Goal: Transaction & Acquisition: Purchase product/service

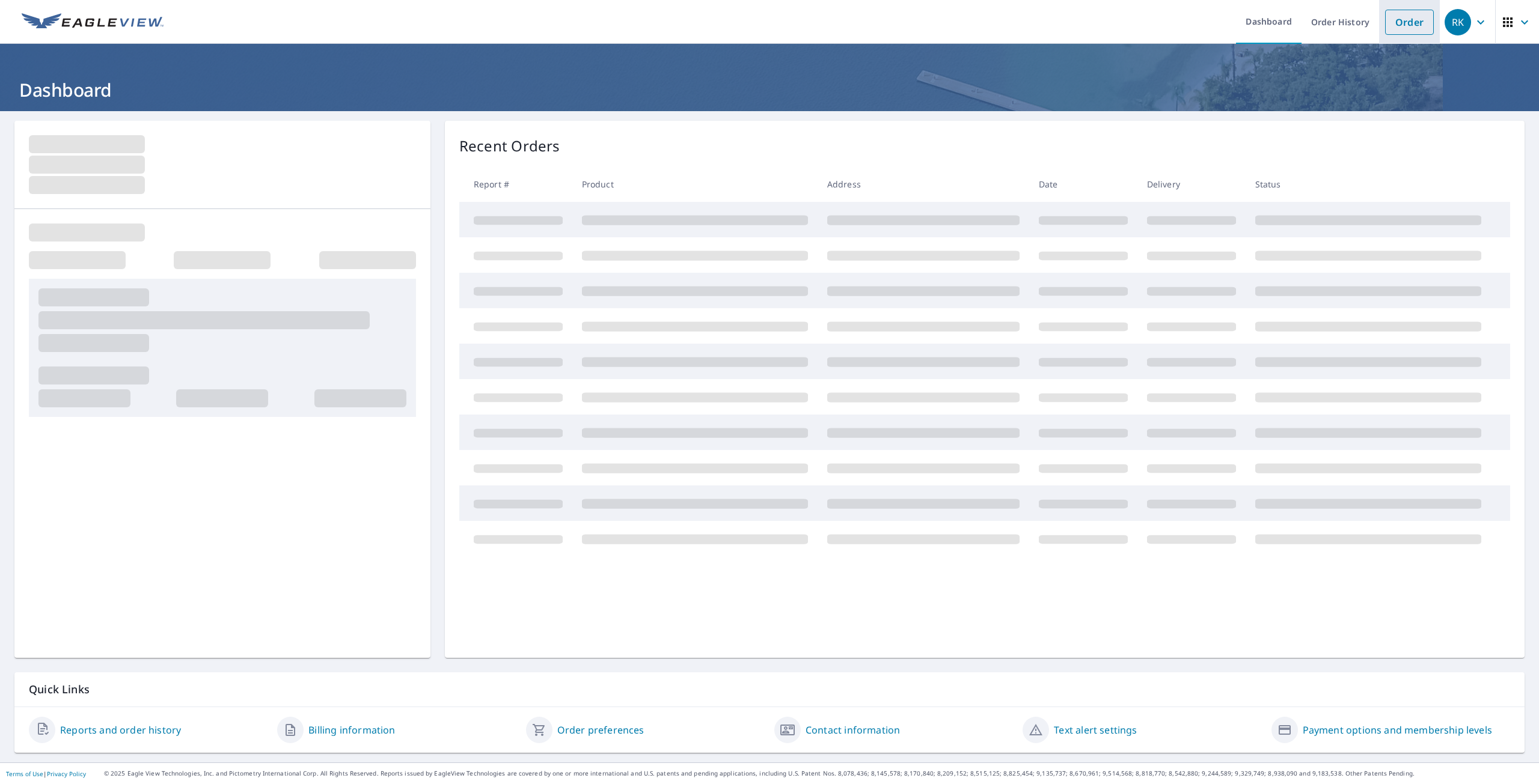
click at [1386, 27] on link "Order" at bounding box center [1410, 22] width 49 height 25
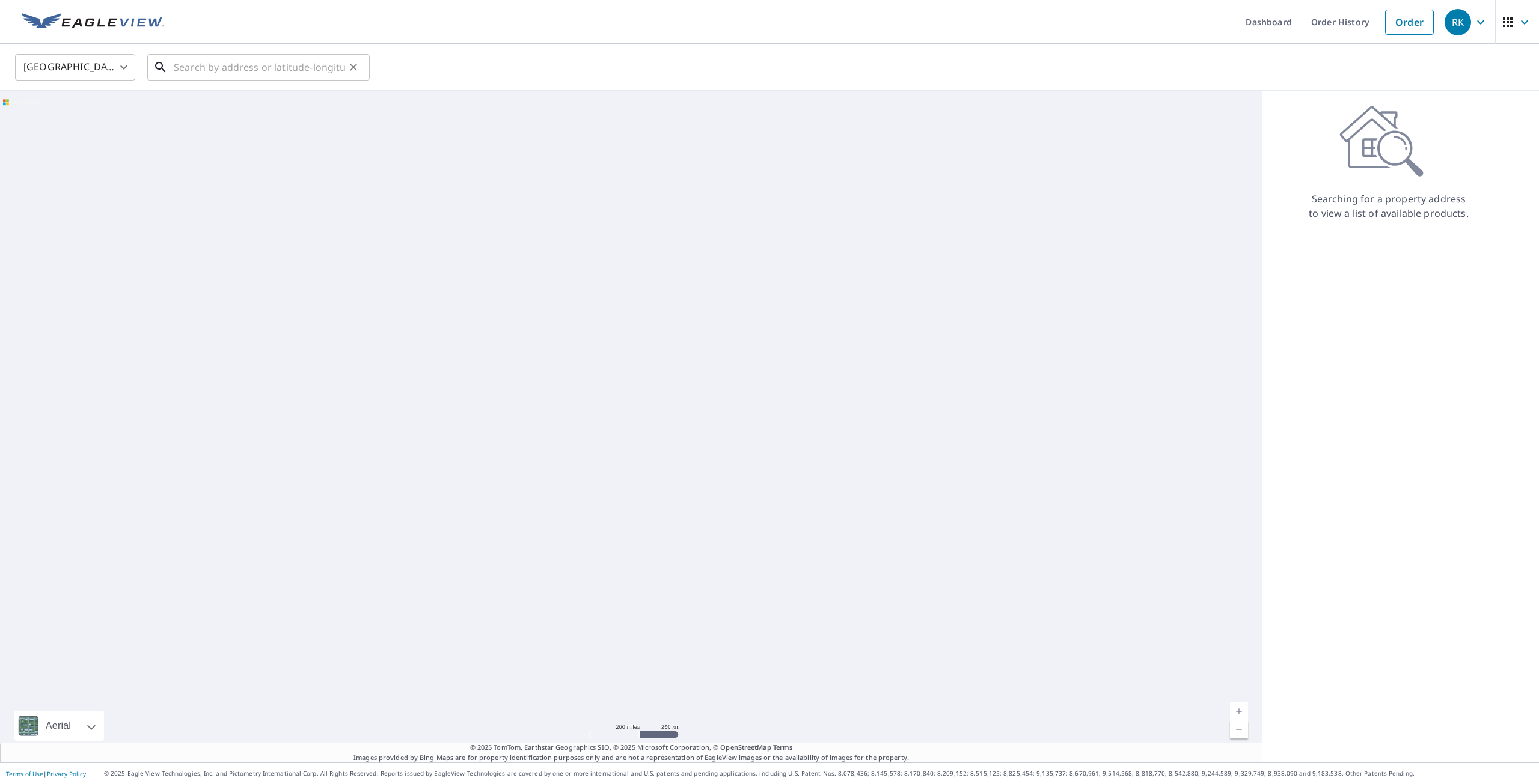
click at [203, 61] on input "text" at bounding box center [259, 67] width 171 height 34
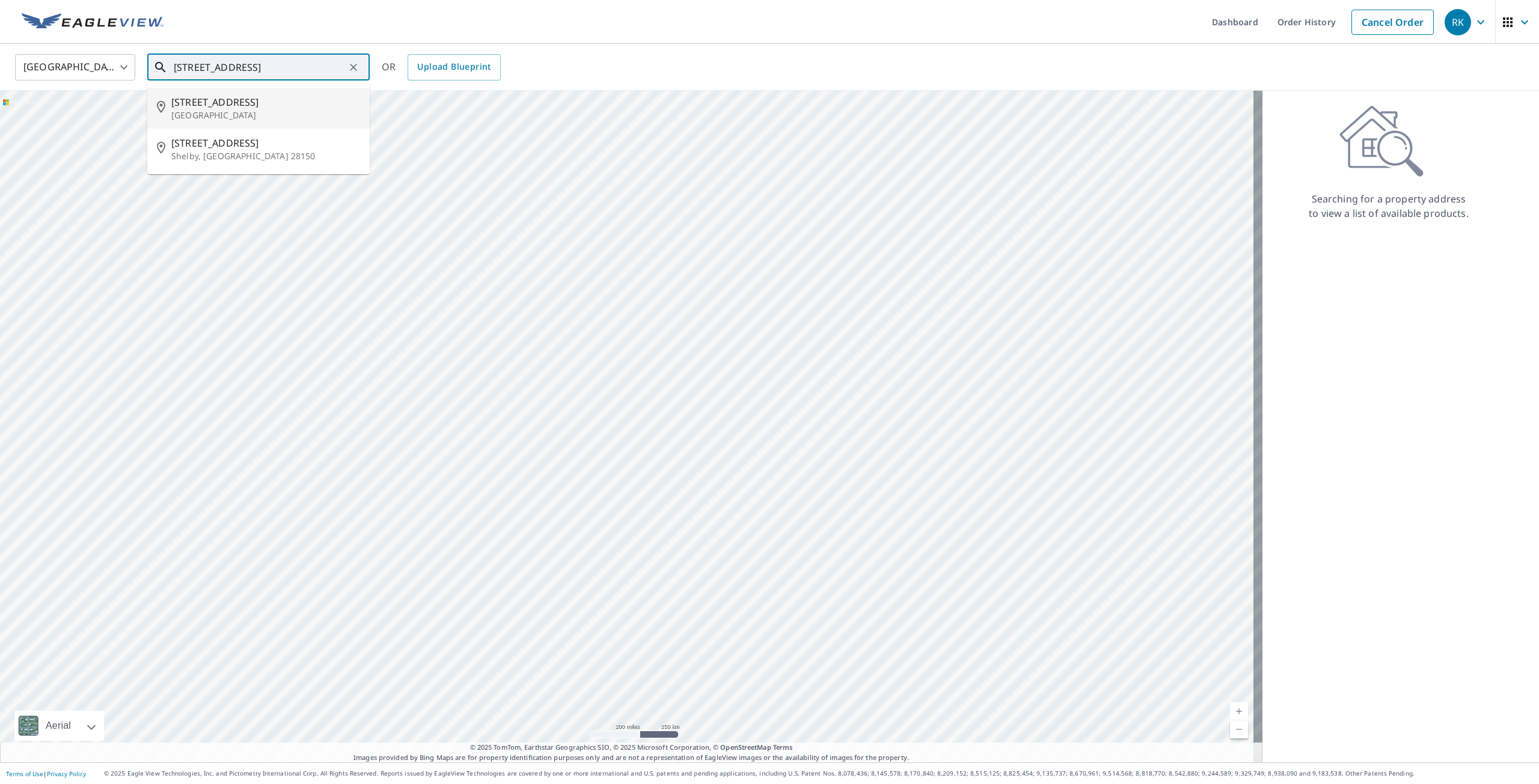
click at [262, 107] on span "[STREET_ADDRESS]" at bounding box center [265, 101] width 189 height 14
type input "[STREET_ADDRESS]"
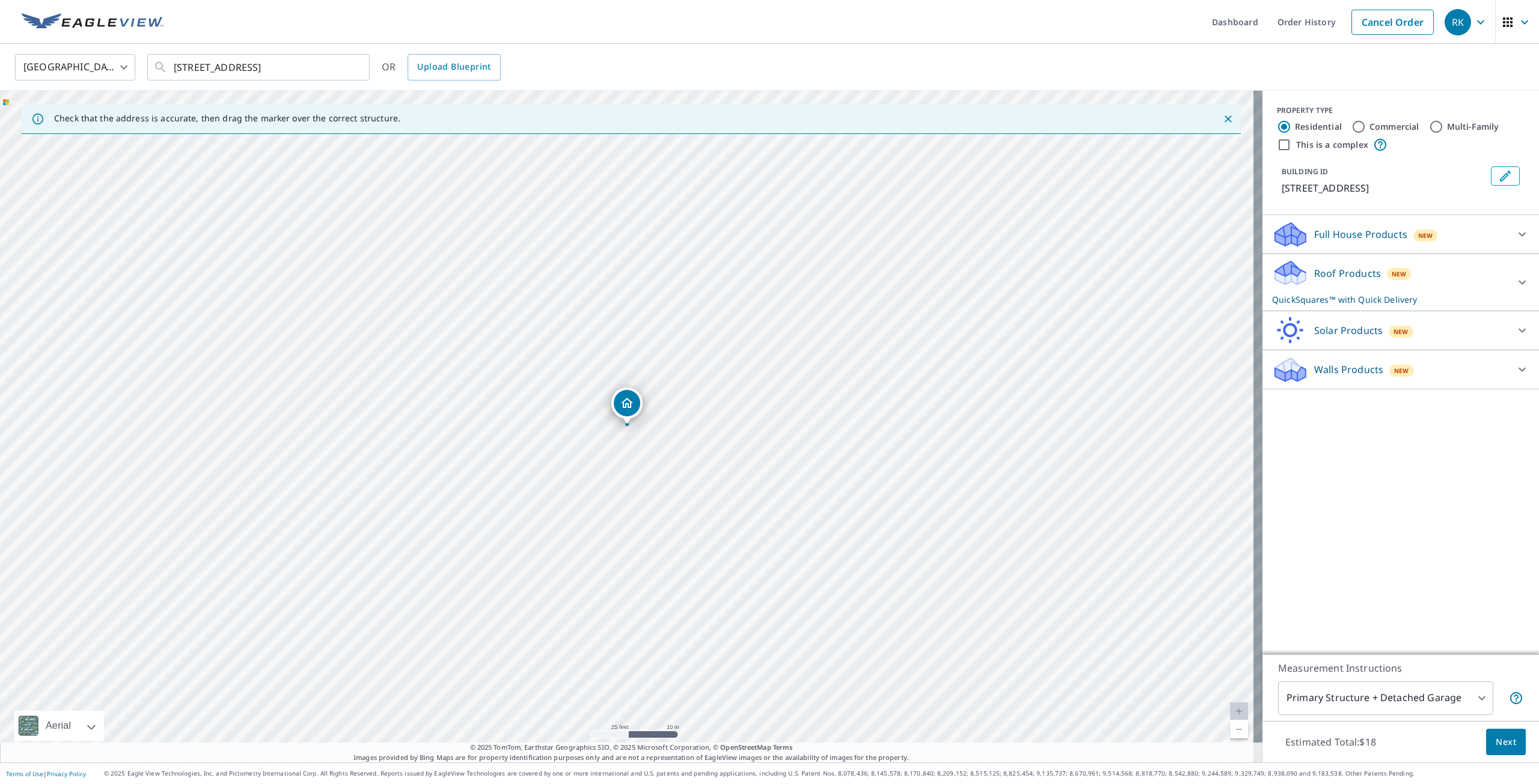
click at [1355, 274] on p "Roof Products" at bounding box center [1348, 273] width 67 height 14
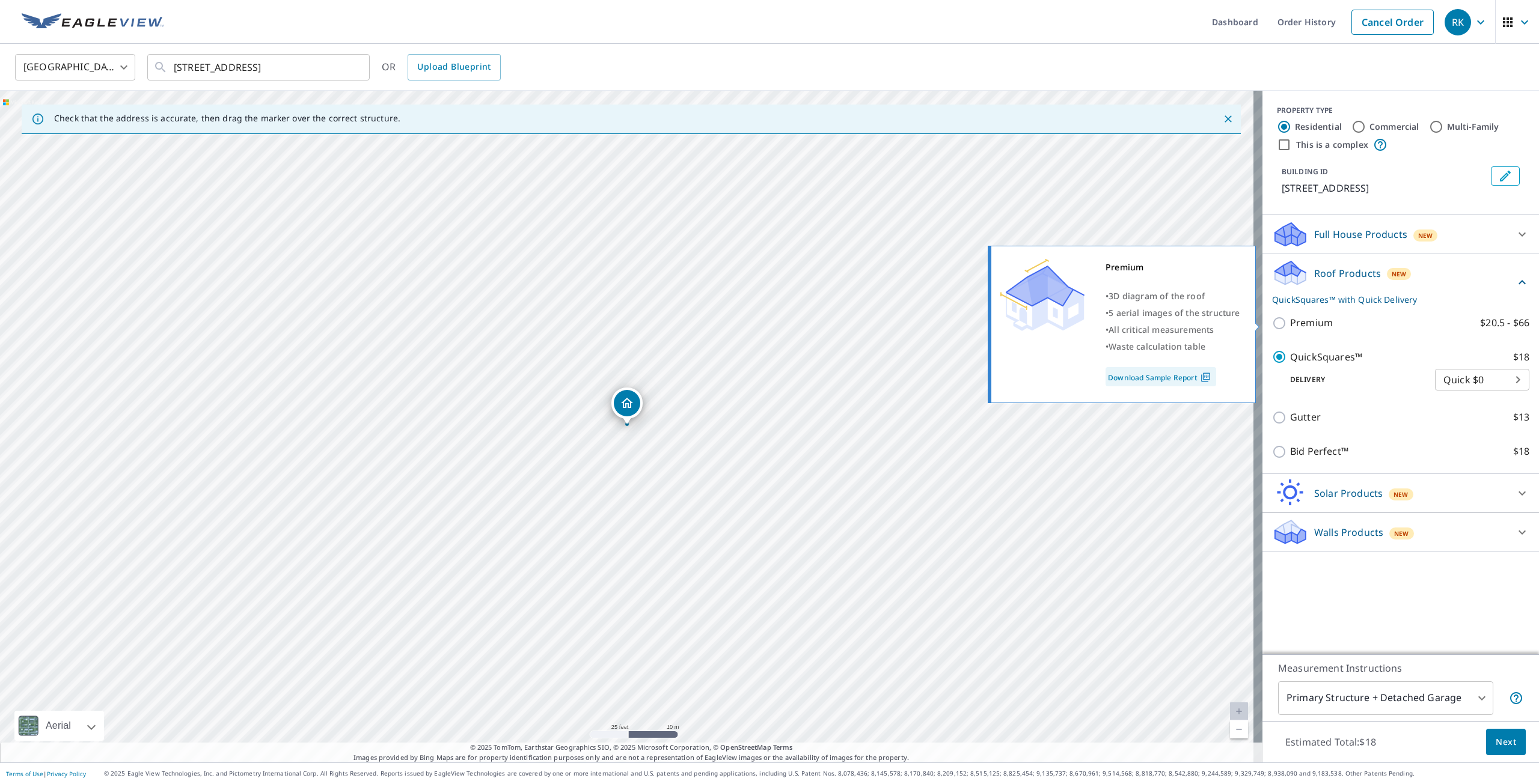
click at [1309, 318] on p "Premium" at bounding box center [1311, 324] width 43 height 15
click at [1290, 318] on input "Premium $20.5 - $66" at bounding box center [1281, 323] width 18 height 14
checkbox input "true"
checkbox input "false"
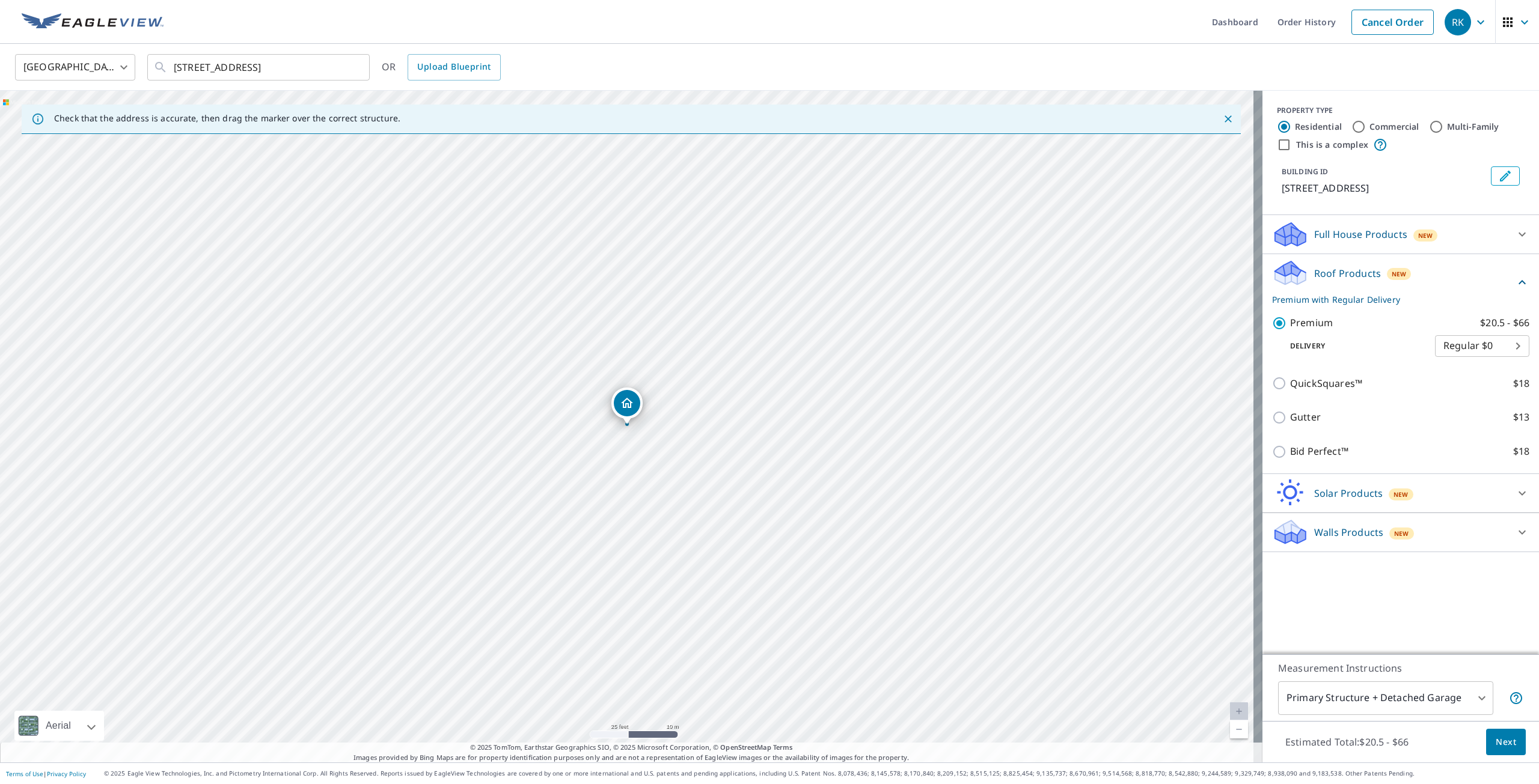
click at [1505, 746] on span "Next" at bounding box center [1505, 743] width 20 height 15
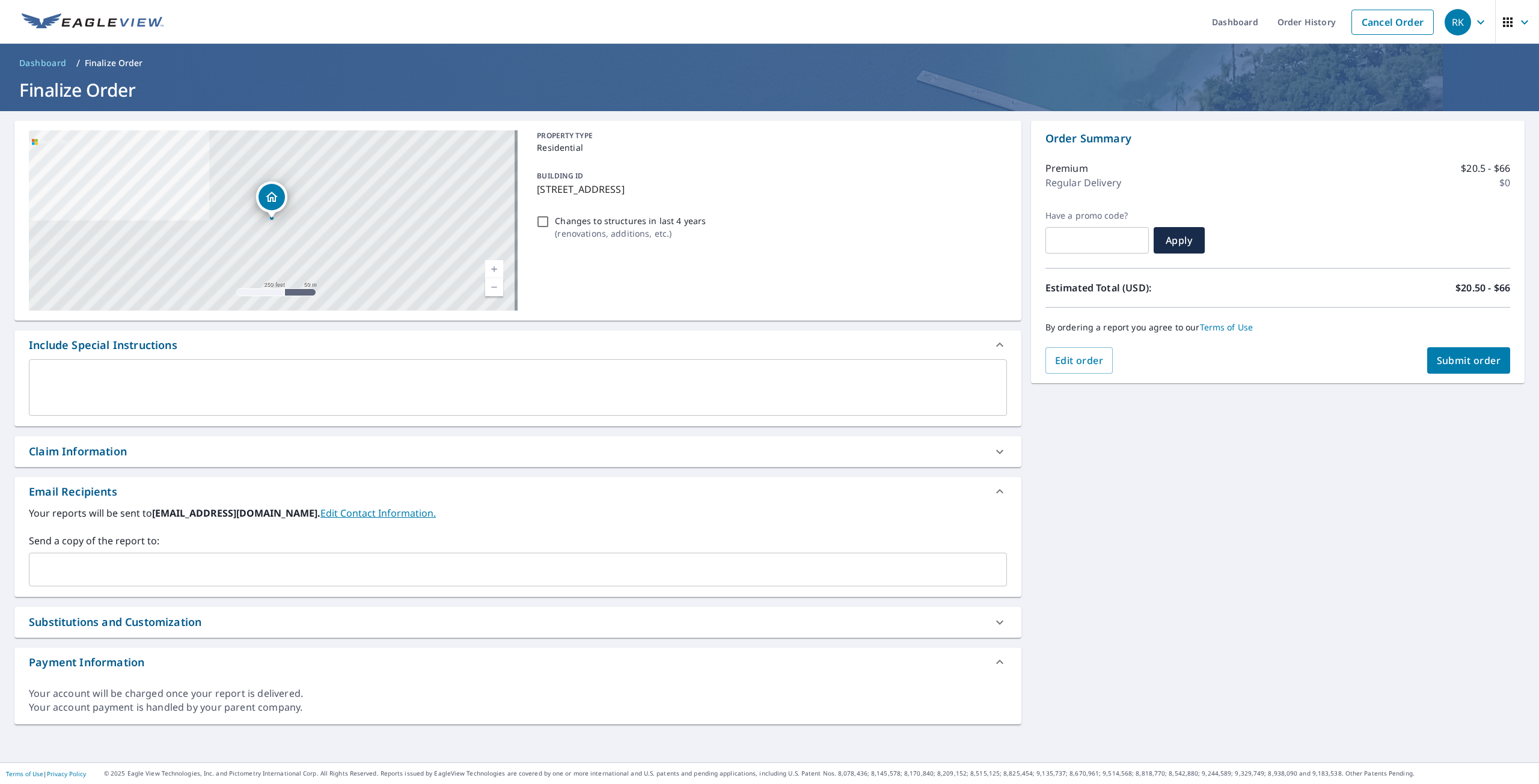
click at [249, 584] on div "​" at bounding box center [518, 570] width 979 height 34
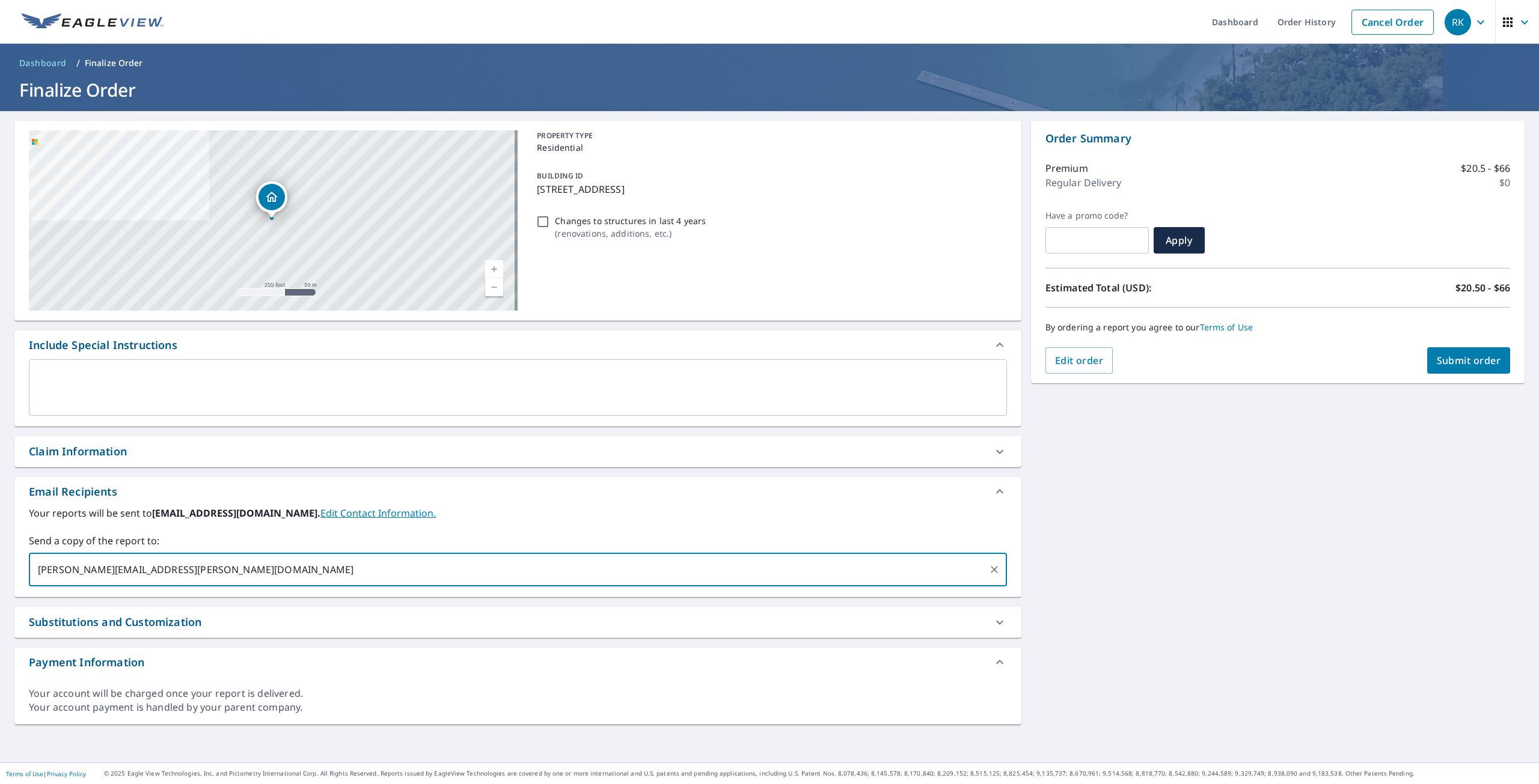
type input "[PERSON_NAME][EMAIL_ADDRESS][PERSON_NAME][DOMAIN_NAME]"
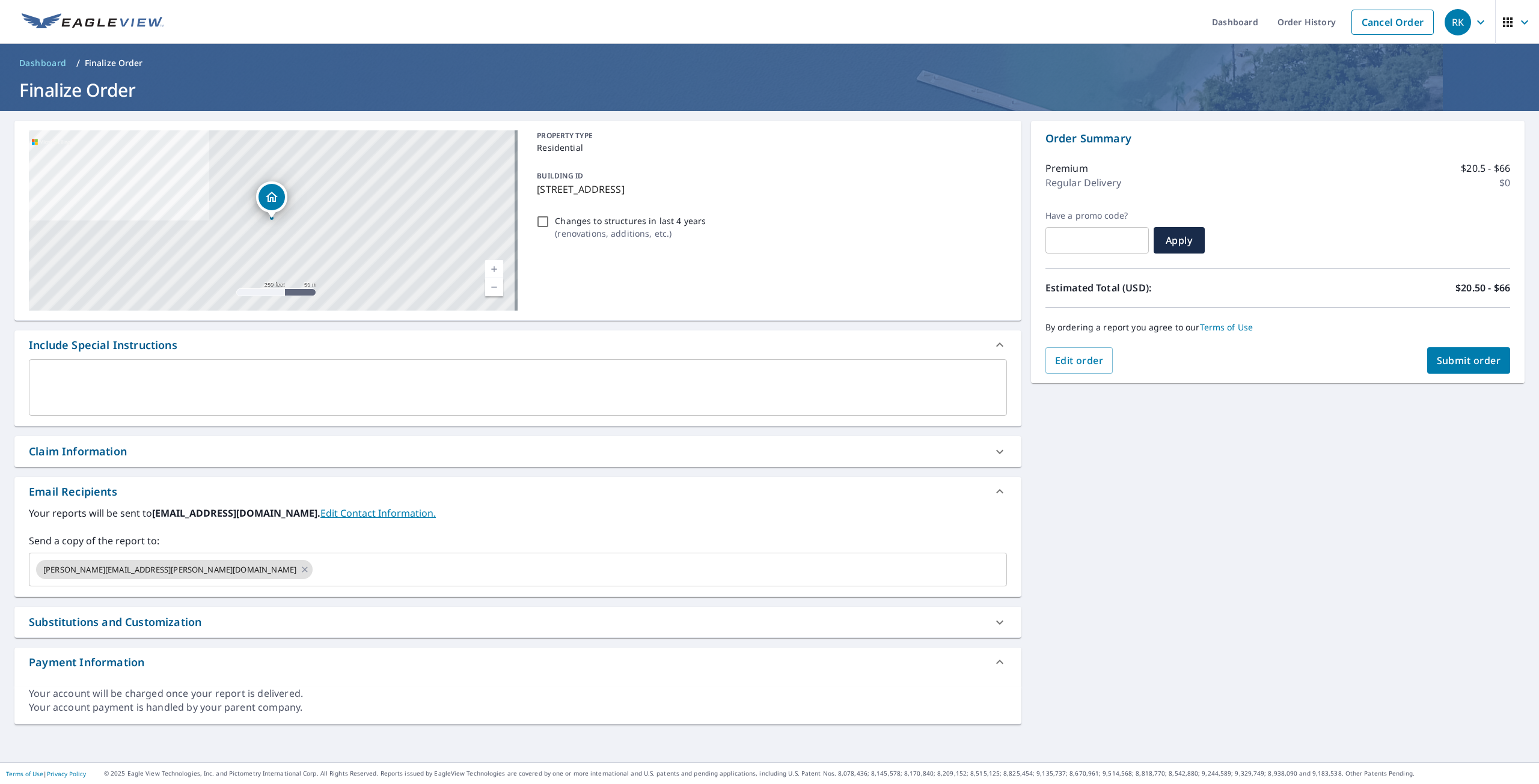
click at [1332, 455] on div "[STREET_ADDRESS] A standard road map Aerial A detailed look from above Labels L…" at bounding box center [769, 437] width 1539 height 652
click at [1437, 362] on span "Submit order" at bounding box center [1469, 361] width 64 height 13
checkbox input "true"
